Goal: Task Accomplishment & Management: Manage account settings

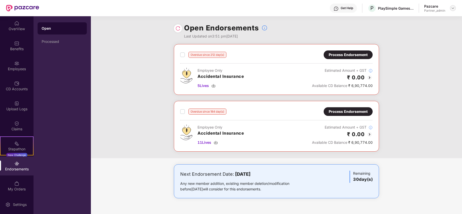
click at [453, 6] on img at bounding box center [452, 8] width 4 height 4
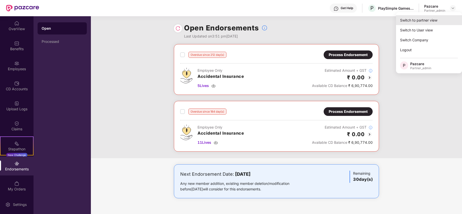
click at [429, 19] on div "Switch to partner view" at bounding box center [429, 20] width 66 height 10
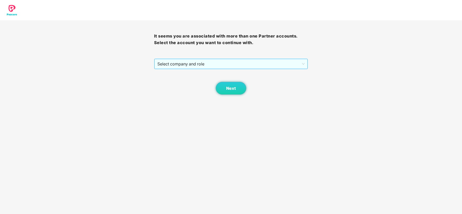
click at [175, 66] on span "Select company and role" at bounding box center [230, 64] width 147 height 10
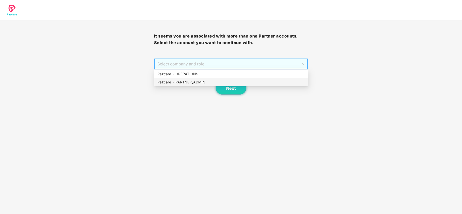
click at [174, 80] on div "Pazcare - PARTNER_ADMIN" at bounding box center [231, 82] width 148 height 6
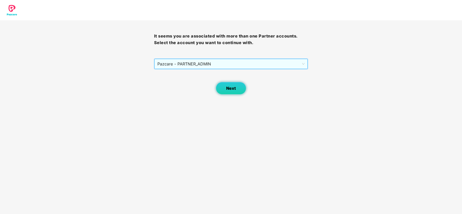
click at [228, 89] on span "Next" at bounding box center [231, 88] width 10 height 5
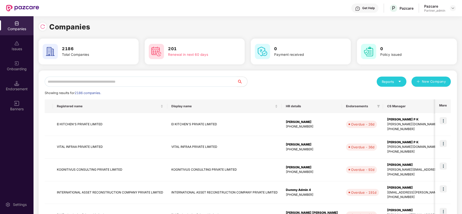
click at [5, 95] on div "Endorsement" at bounding box center [16, 85] width 33 height 19
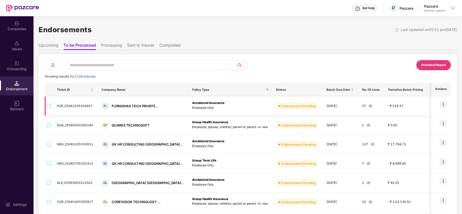
click at [441, 104] on img at bounding box center [442, 104] width 7 height 7
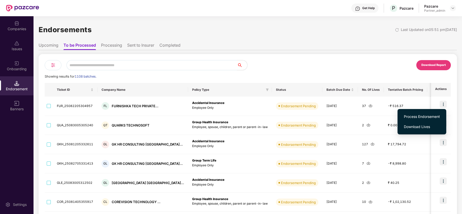
click at [347, 64] on div "Download Report" at bounding box center [349, 65] width 203 height 10
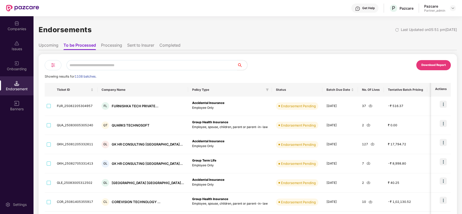
click at [91, 63] on input "text" at bounding box center [151, 65] width 170 height 10
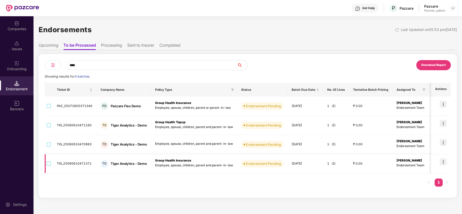
click at [148, 166] on td "TD Tiger Analytics - Demo" at bounding box center [123, 163] width 55 height 19
drag, startPoint x: 149, startPoint y: 165, endPoint x: 141, endPoint y: 179, distance: 15.5
click at [113, 170] on td "TD Tiger Analytics - Demo" at bounding box center [123, 163] width 55 height 19
click at [141, 179] on div "Ticket ID Company Name Policy Type Status Batch Due Date No. Of Lives Tentative…" at bounding box center [248, 137] width 406 height 109
click at [441, 160] on img at bounding box center [442, 161] width 7 height 7
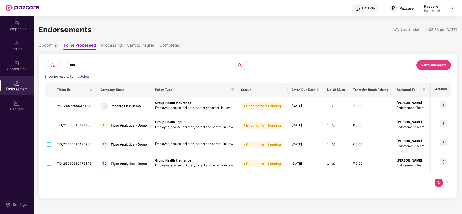
click at [347, 183] on div "Ticket ID Company Name Policy Type Status Batch Due Date No. Of Lives Tentative…" at bounding box center [248, 137] width 406 height 109
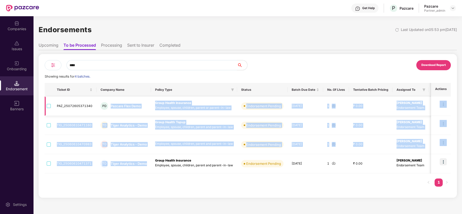
drag, startPoint x: 148, startPoint y: 163, endPoint x: 109, endPoint y: 109, distance: 67.0
click at [109, 109] on tbody "PAZ_25072605371340 PD Pazcare Flex Demo Group Health Insurance Employee, spouse…" at bounding box center [303, 135] width 516 height 77
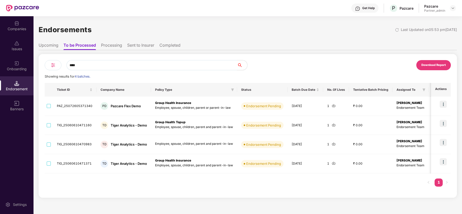
click at [209, 185] on div "Ticket ID Company Name Policy Type Status Batch Due Date No. Of Lives Tentative…" at bounding box center [248, 137] width 406 height 109
click at [94, 64] on input "****" at bounding box center [151, 65] width 170 height 10
type input "*"
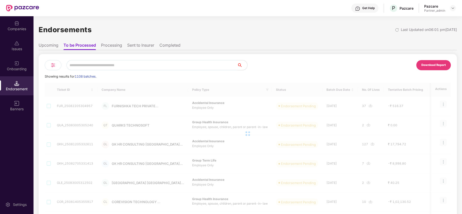
click at [17, 25] on img at bounding box center [16, 23] width 5 height 5
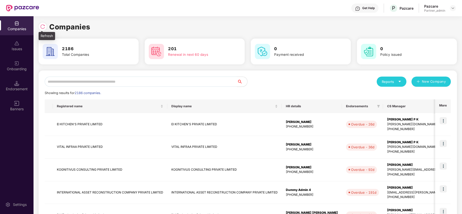
click at [42, 28] on img at bounding box center [42, 26] width 5 height 5
click at [12, 84] on div "Endorsement" at bounding box center [16, 85] width 33 height 19
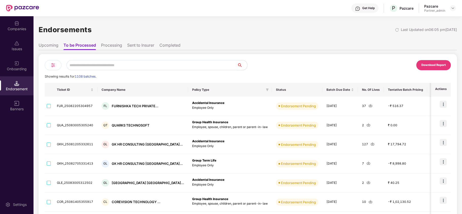
click at [210, 63] on input "text" at bounding box center [151, 65] width 170 height 10
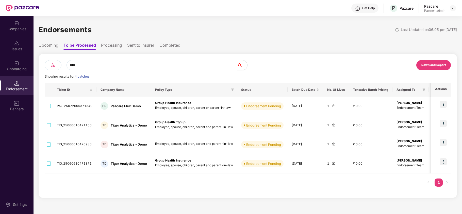
type input "****"
click at [311, 46] on ul "Upcoming To be Processed Processing Sent to Insurer Completed" at bounding box center [248, 45] width 418 height 10
click at [332, 106] on img at bounding box center [333, 106] width 4 height 4
click at [331, 125] on img at bounding box center [333, 125] width 4 height 4
click at [18, 26] on div "Companies" at bounding box center [16, 28] width 33 height 5
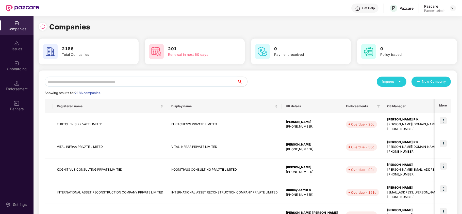
click at [116, 78] on input "text" at bounding box center [141, 82] width 192 height 10
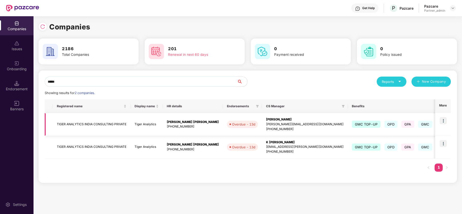
type input "*****"
click at [442, 118] on img at bounding box center [442, 120] width 7 height 7
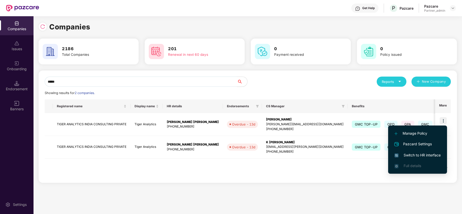
click at [413, 156] on span "Switch to HR interface" at bounding box center [417, 155] width 46 height 6
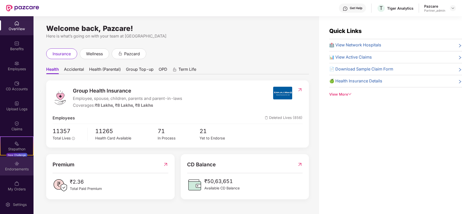
click at [12, 167] on div "Endorsements" at bounding box center [16, 169] width 33 height 5
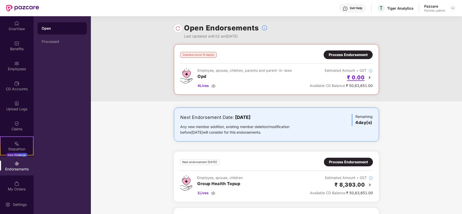
click at [355, 77] on h2 "₹ 0.00" at bounding box center [355, 77] width 17 height 8
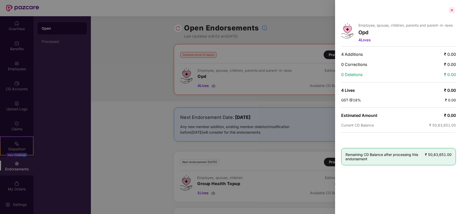
click at [451, 9] on div at bounding box center [451, 10] width 8 height 8
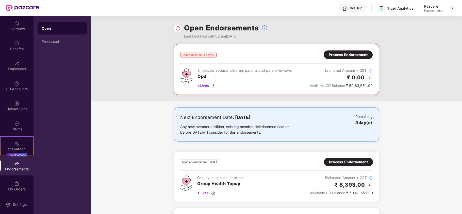
click at [340, 53] on div "Process Endorsement" at bounding box center [347, 55] width 39 height 6
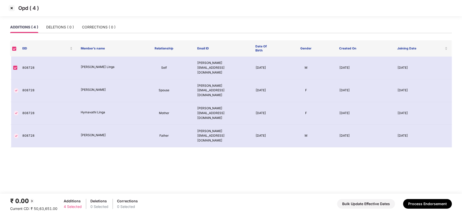
click at [12, 8] on img at bounding box center [12, 8] width 8 height 8
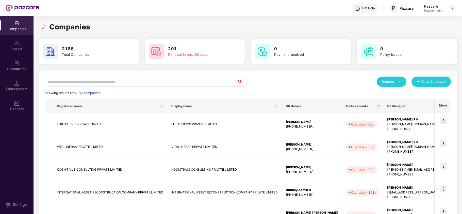
click at [26, 85] on div "Endorsement" at bounding box center [16, 85] width 33 height 19
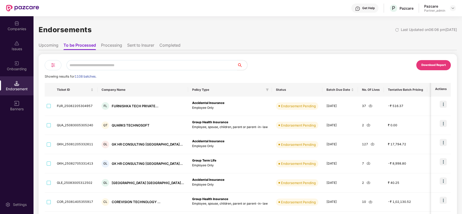
click at [117, 64] on input "text" at bounding box center [151, 65] width 170 height 10
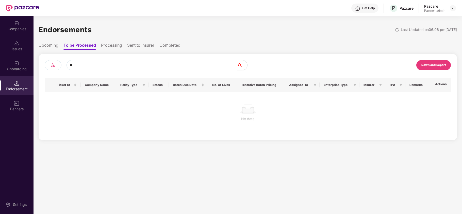
type input "*"
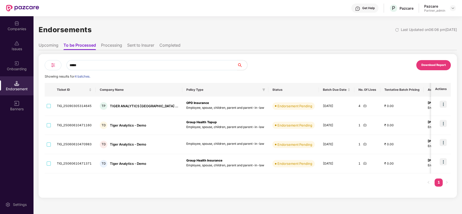
type input "*****"
click at [48, 48] on li "Upcoming" at bounding box center [49, 46] width 20 height 7
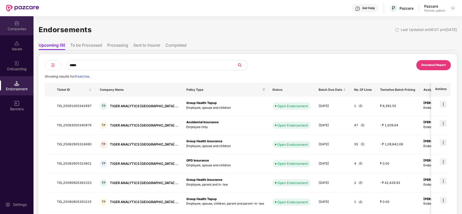
click at [19, 27] on div "Companies" at bounding box center [16, 28] width 33 height 5
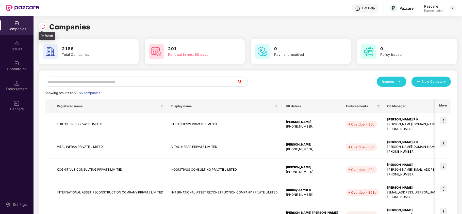
click at [41, 27] on img at bounding box center [42, 26] width 5 height 5
click at [40, 26] on img at bounding box center [42, 26] width 5 height 5
click at [43, 25] on img at bounding box center [42, 26] width 5 height 5
click at [44, 24] on div at bounding box center [43, 27] width 8 height 8
click at [451, 6] on img at bounding box center [452, 8] width 4 height 4
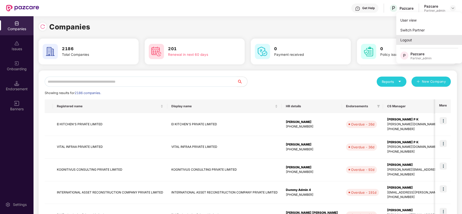
click at [408, 41] on div "Logout" at bounding box center [429, 40] width 66 height 10
